Goal: Task Accomplishment & Management: Use online tool/utility

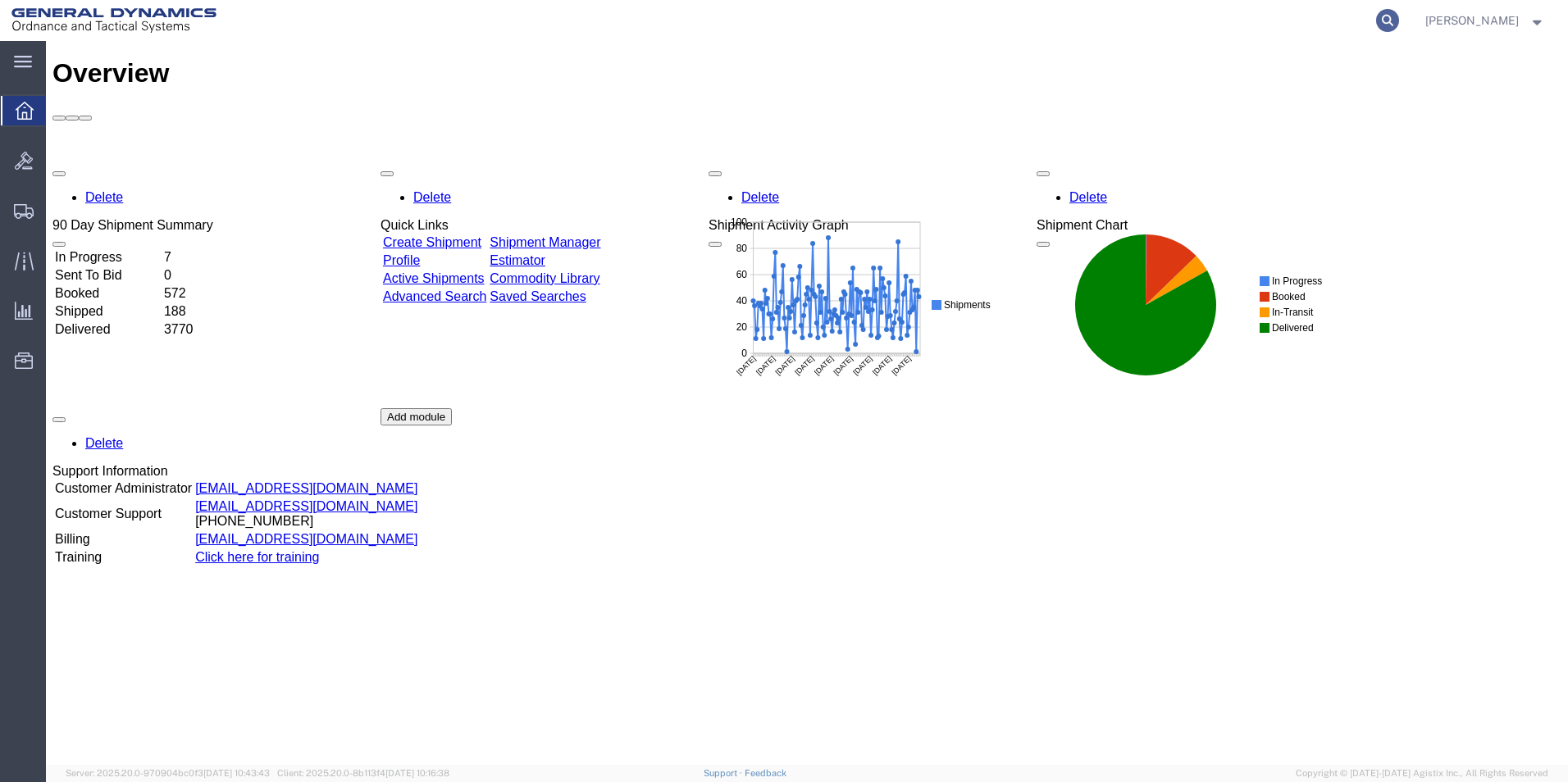
click at [1399, 25] on icon at bounding box center [1388, 21] width 23 height 23
click at [1310, 20] on input "search" at bounding box center [1127, 21] width 499 height 39
type input "55806498"
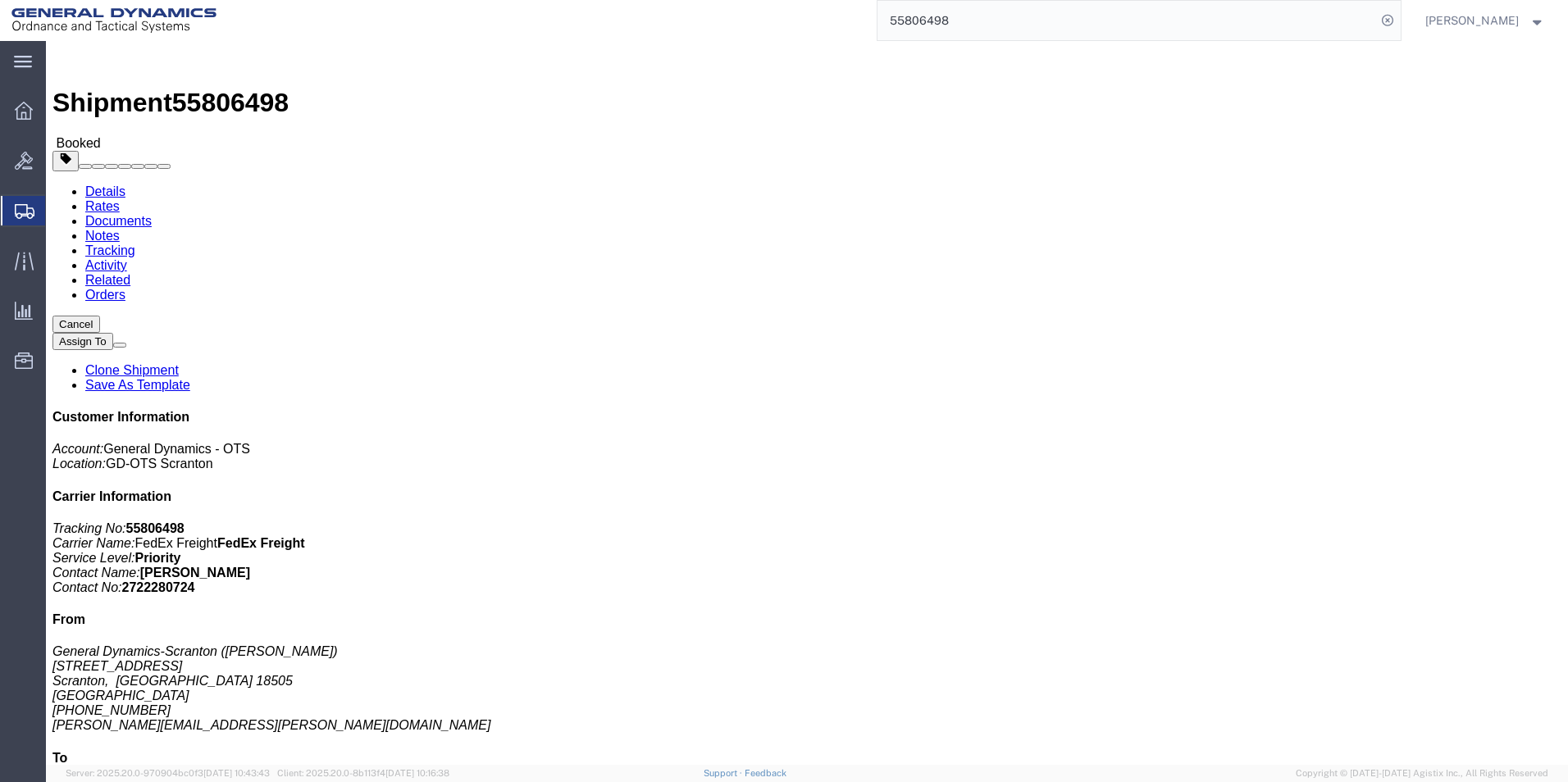
click link "Clone Shipment"
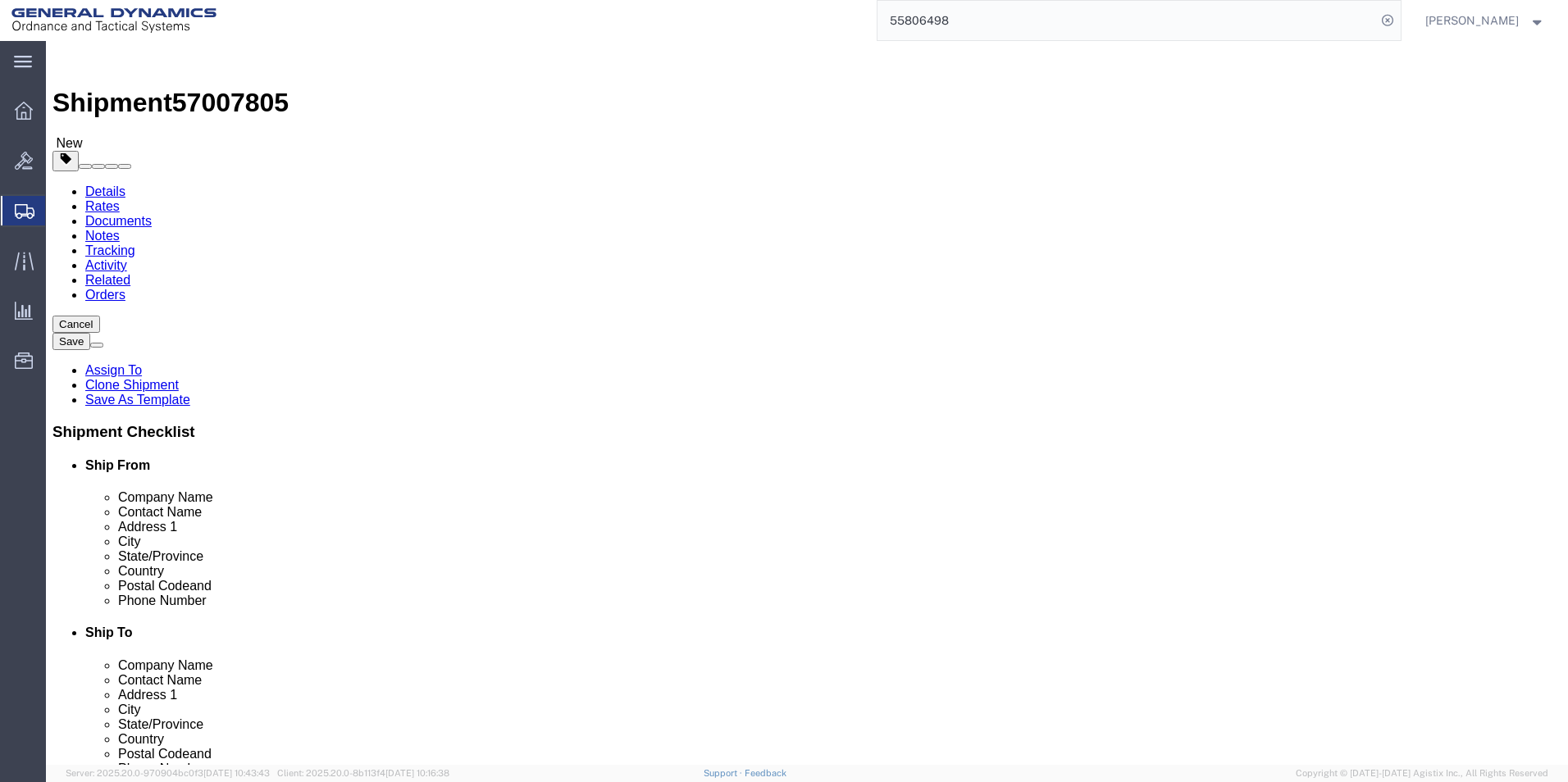
select select
click icon
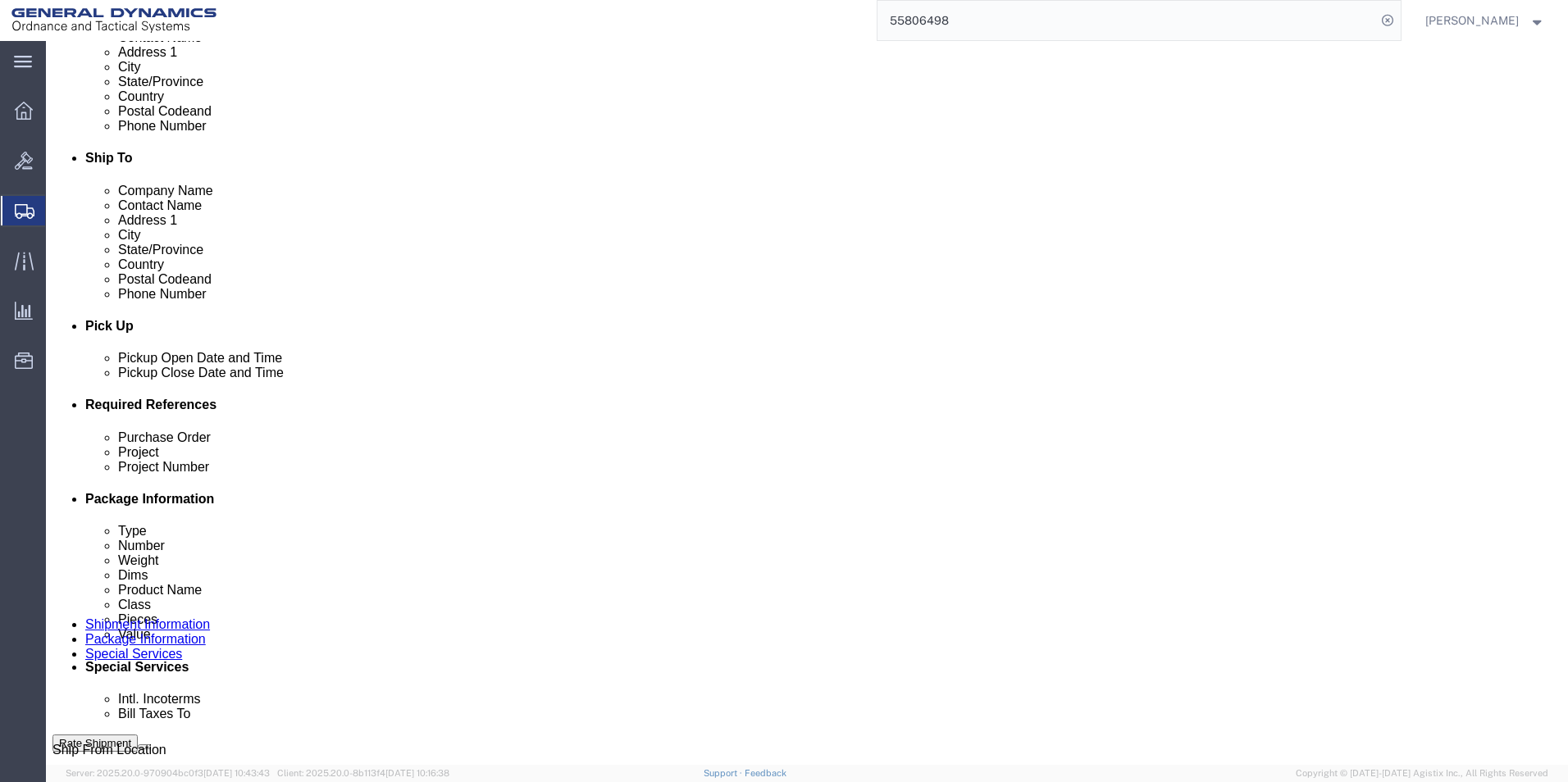
scroll to position [492, 0]
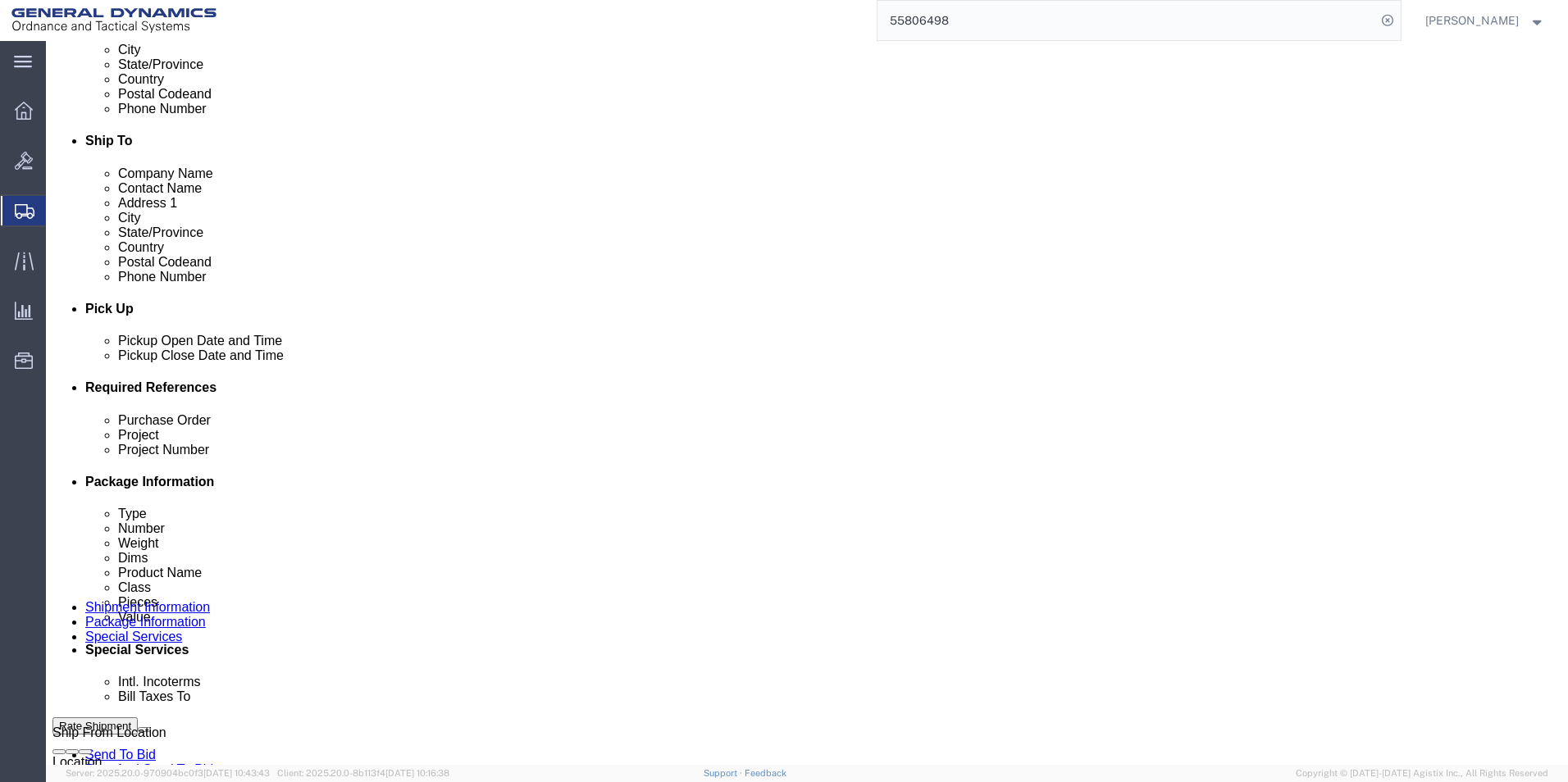
click select "Select Recipient Account Sender/Shipper Third Party Account"
select select "SHIP"
click select "Select Recipient Account Sender/Shipper Third Party Account"
click button "Rate Shipment"
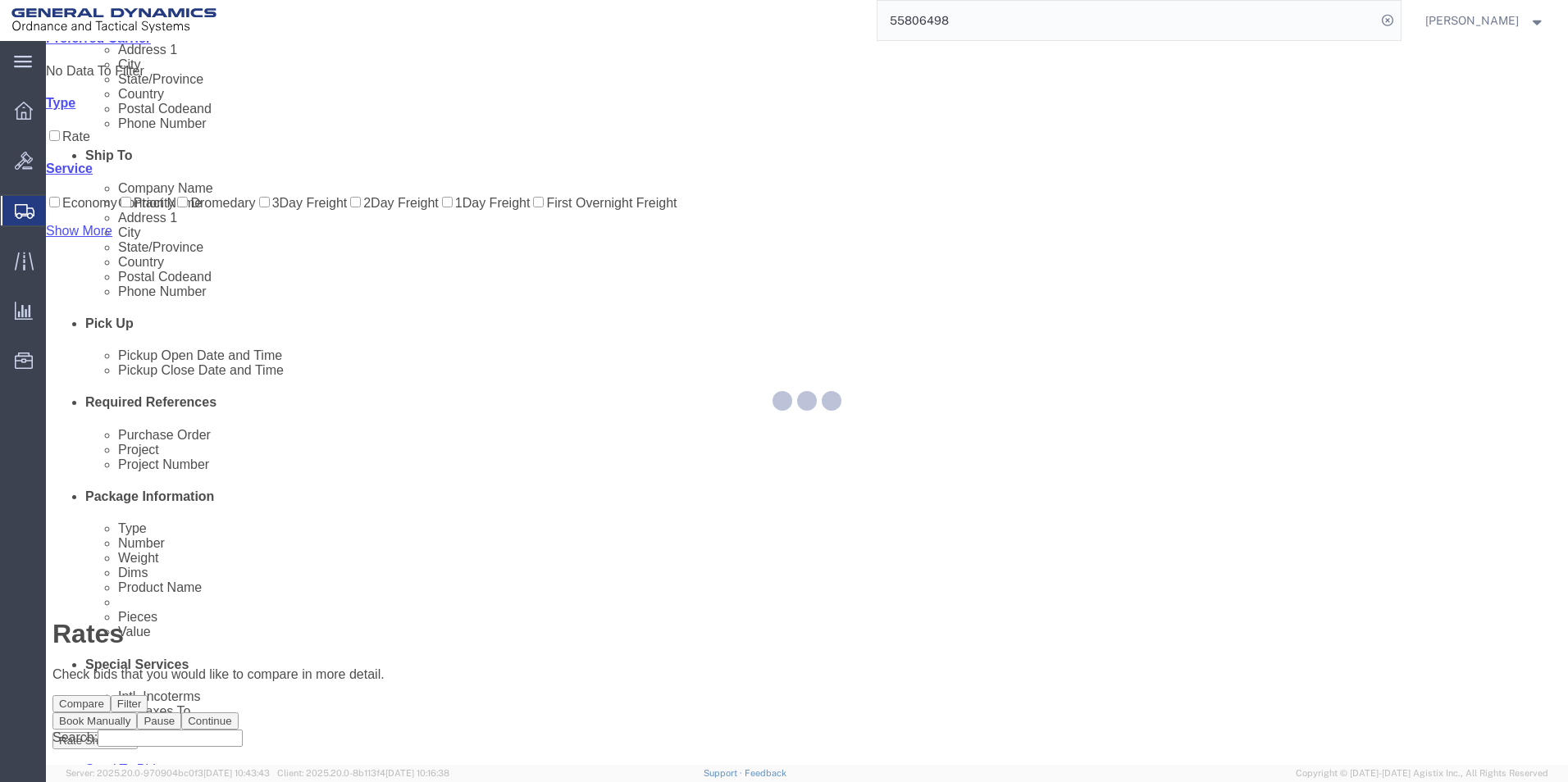
scroll to position [0, 0]
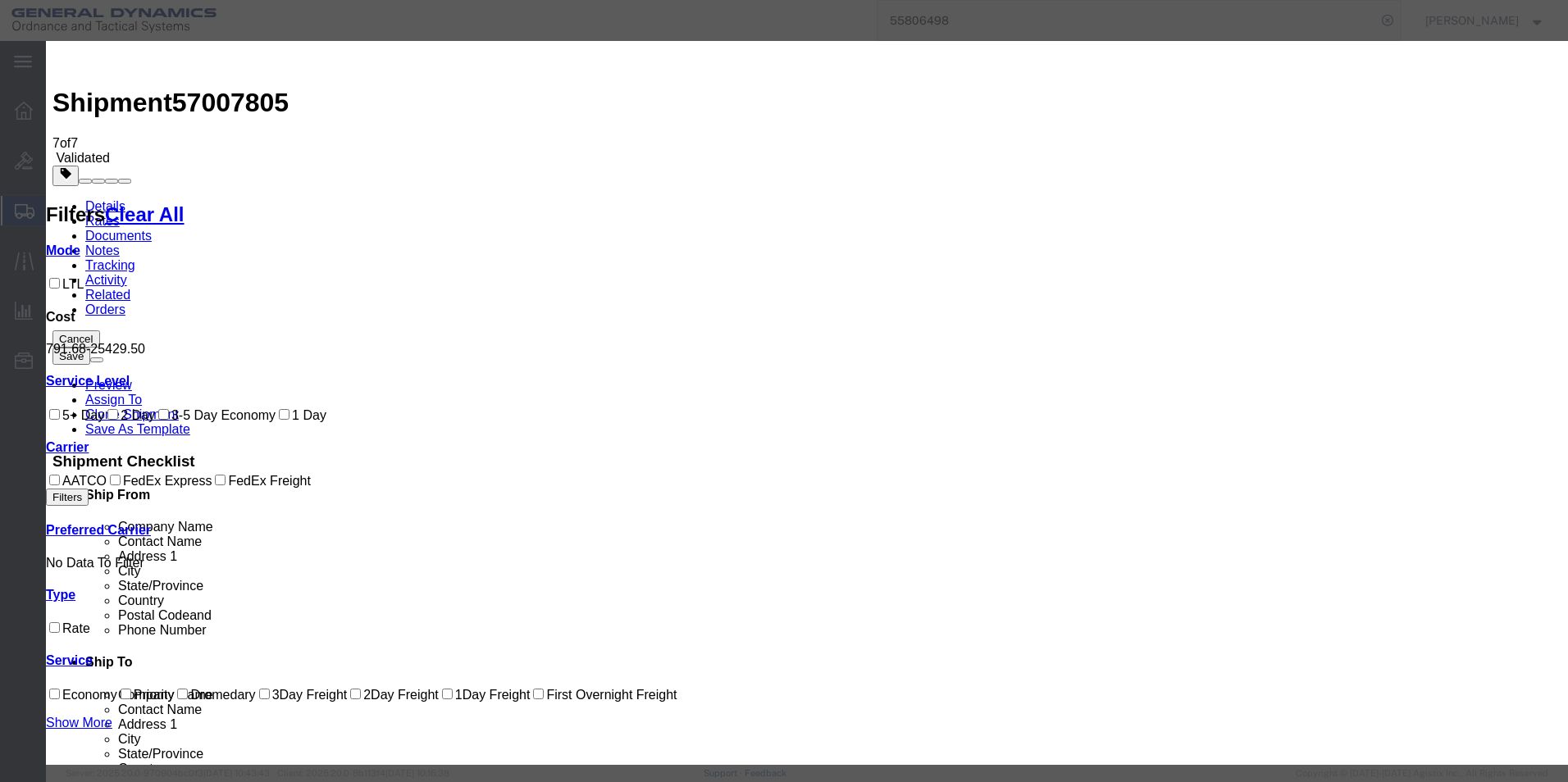
select select "79"
select select "1347"
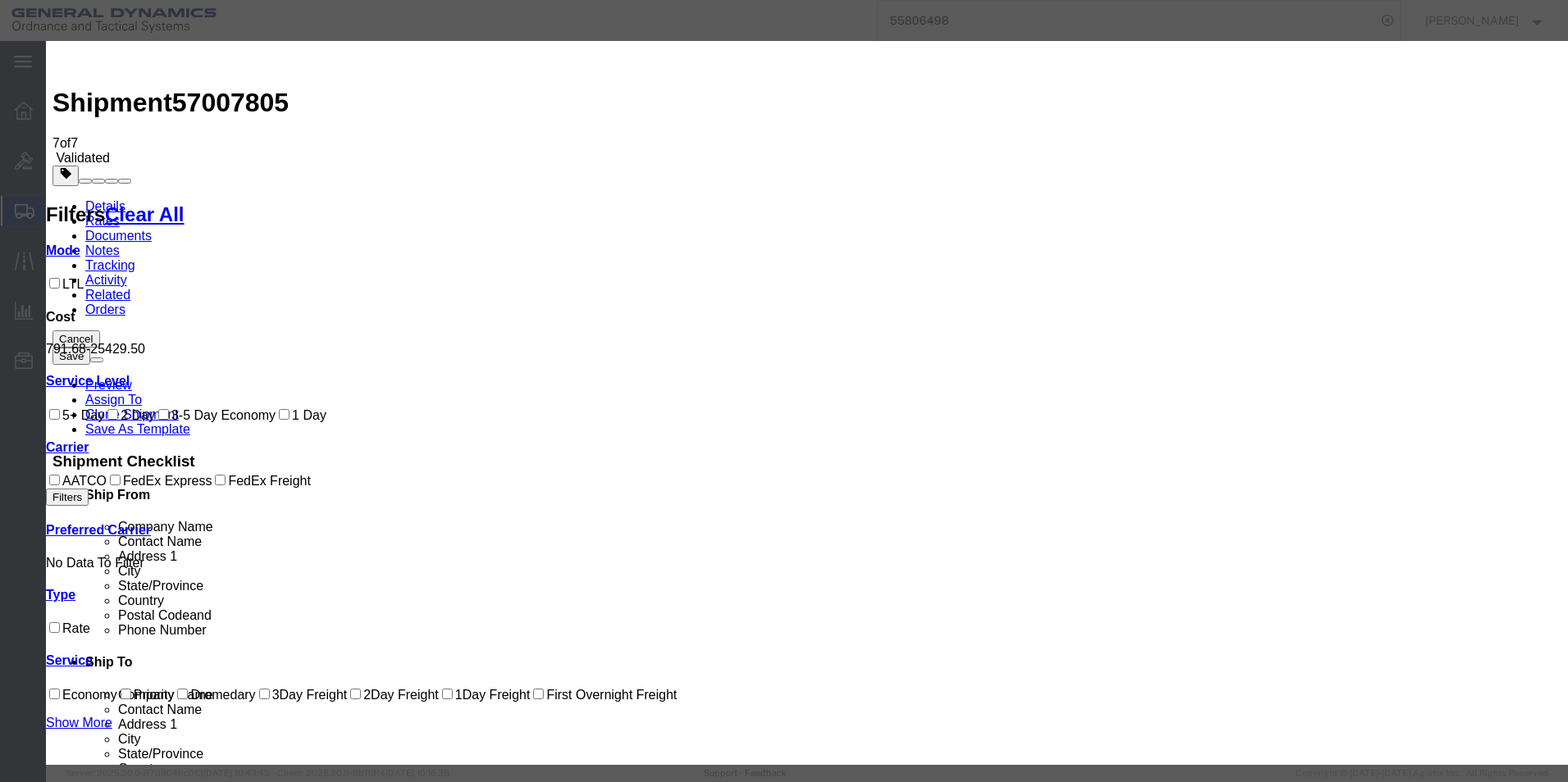
type input "57007805"
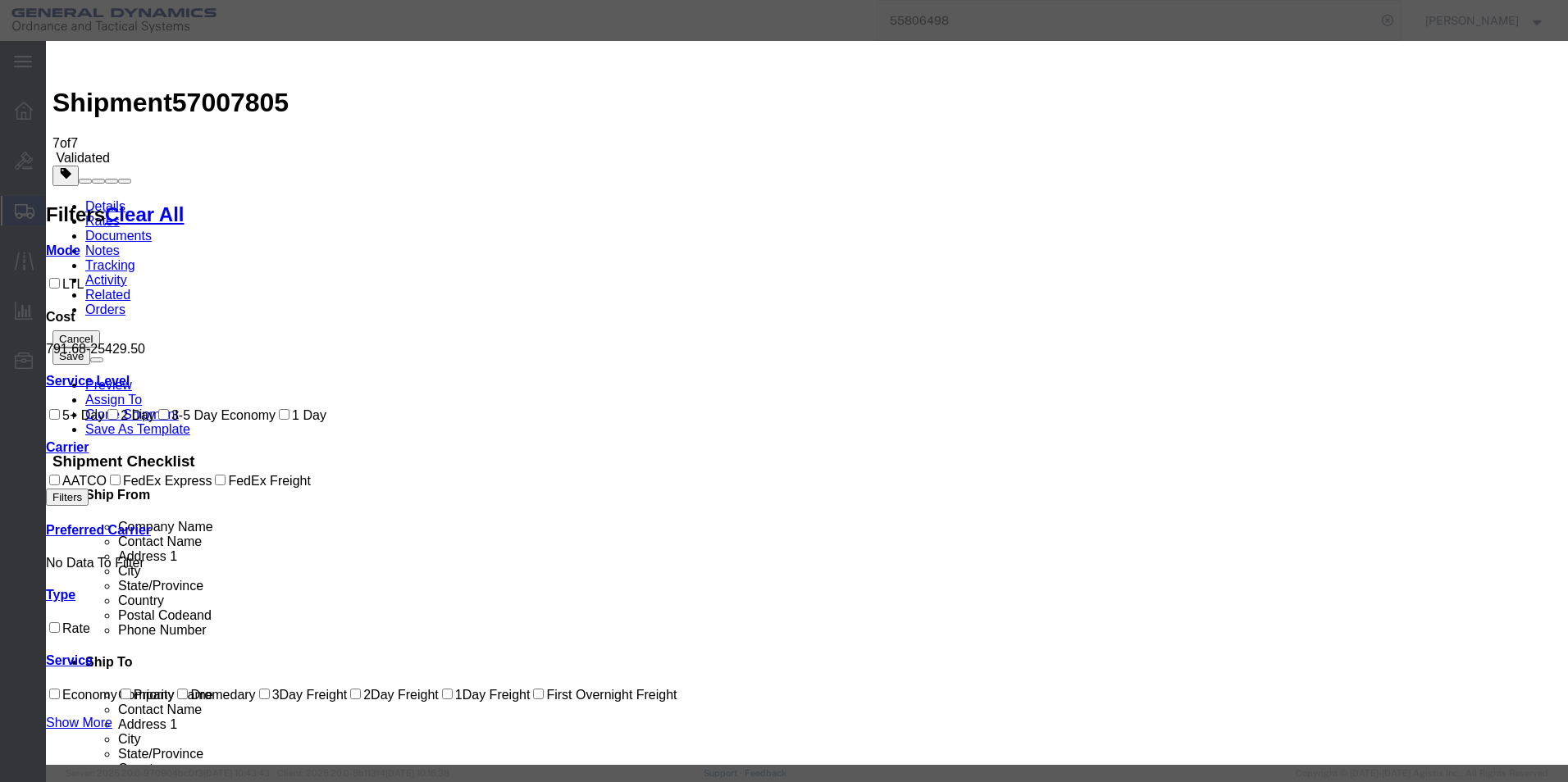
type input "NICOLE"
type input "2722280724"
select select "1300"
